Goal: Find specific page/section: Find specific page/section

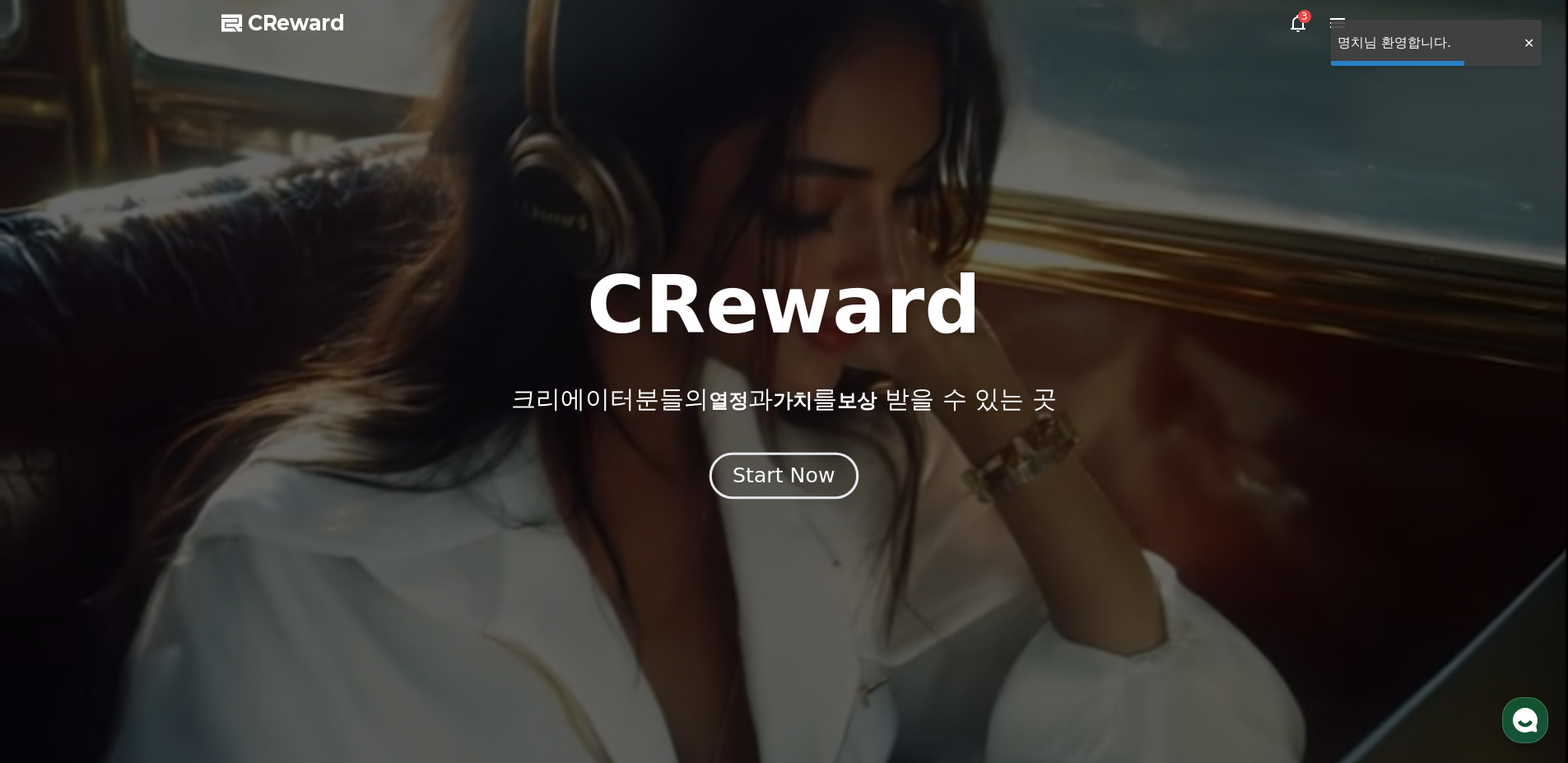
click at [763, 486] on div "Start Now" at bounding box center [784, 476] width 102 height 28
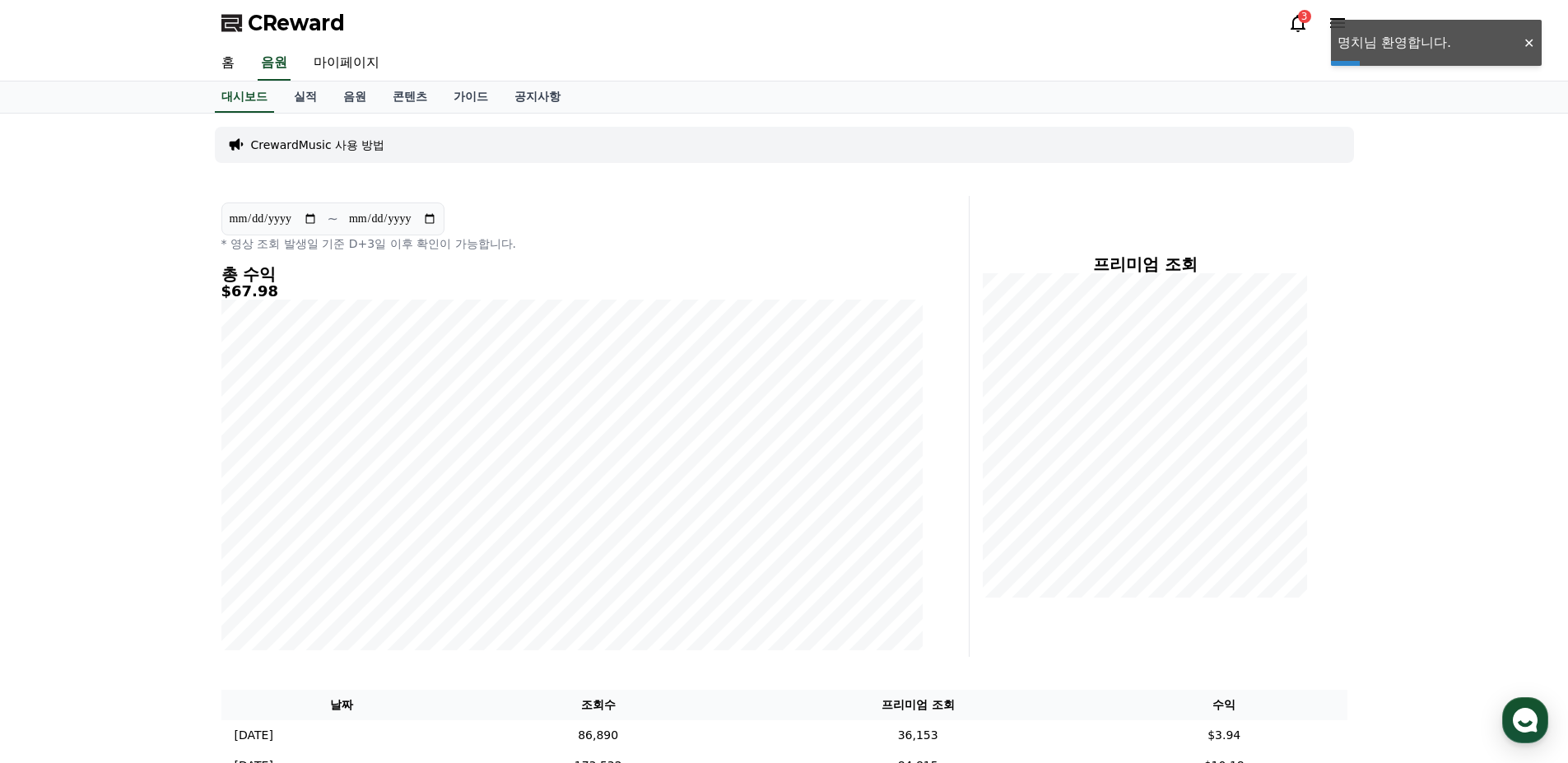
click at [1297, 37] on div "CReward 3" at bounding box center [784, 23] width 1152 height 46
click at [1297, 24] on icon at bounding box center [1298, 23] width 20 height 20
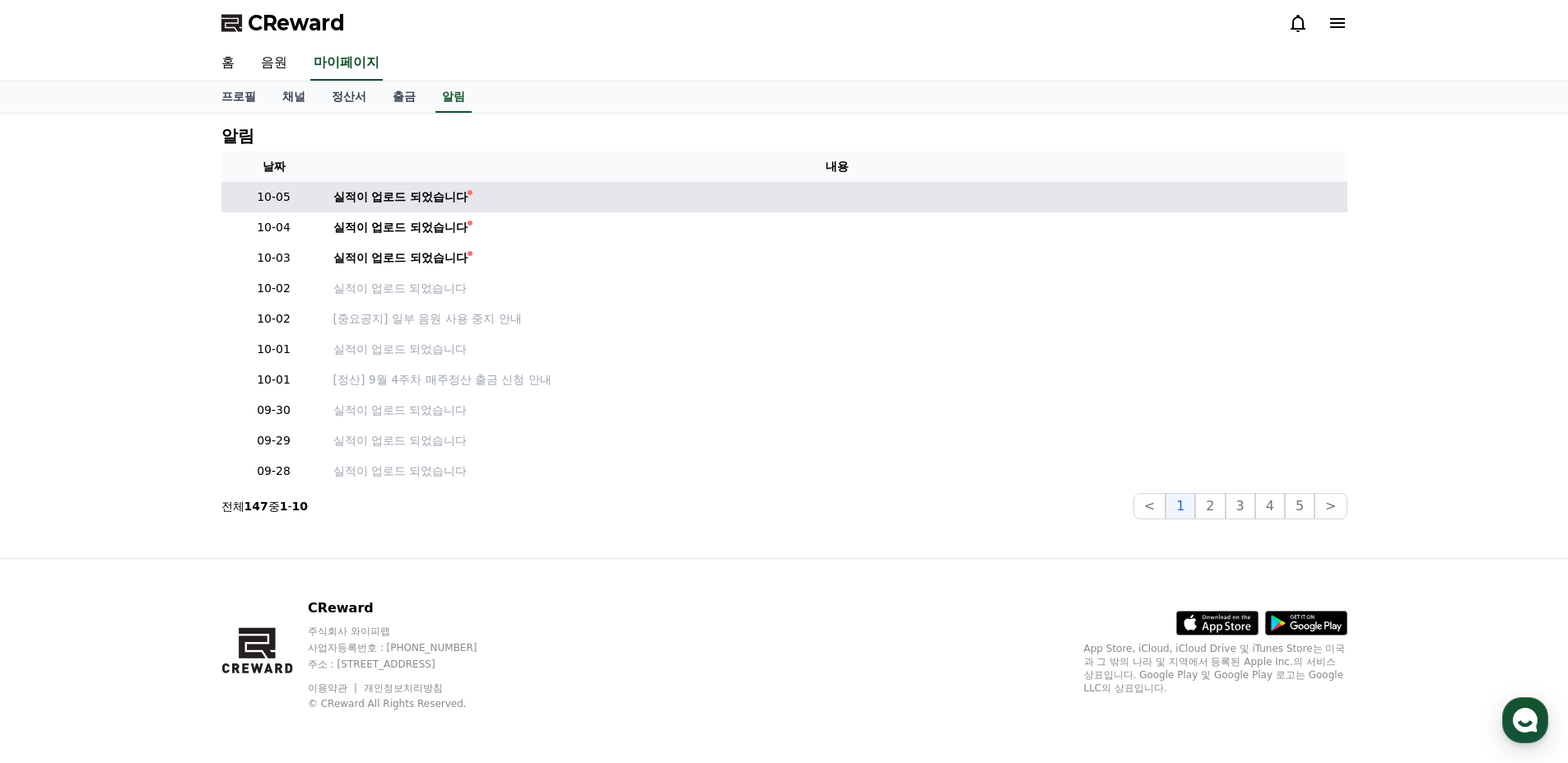
click at [447, 209] on td "실적이 업로드 되었습니다" at bounding box center [837, 196] width 1021 height 30
click at [449, 202] on div "실적이 업로드 되었습니다" at bounding box center [401, 196] width 135 height 17
